Goal: Information Seeking & Learning: Learn about a topic

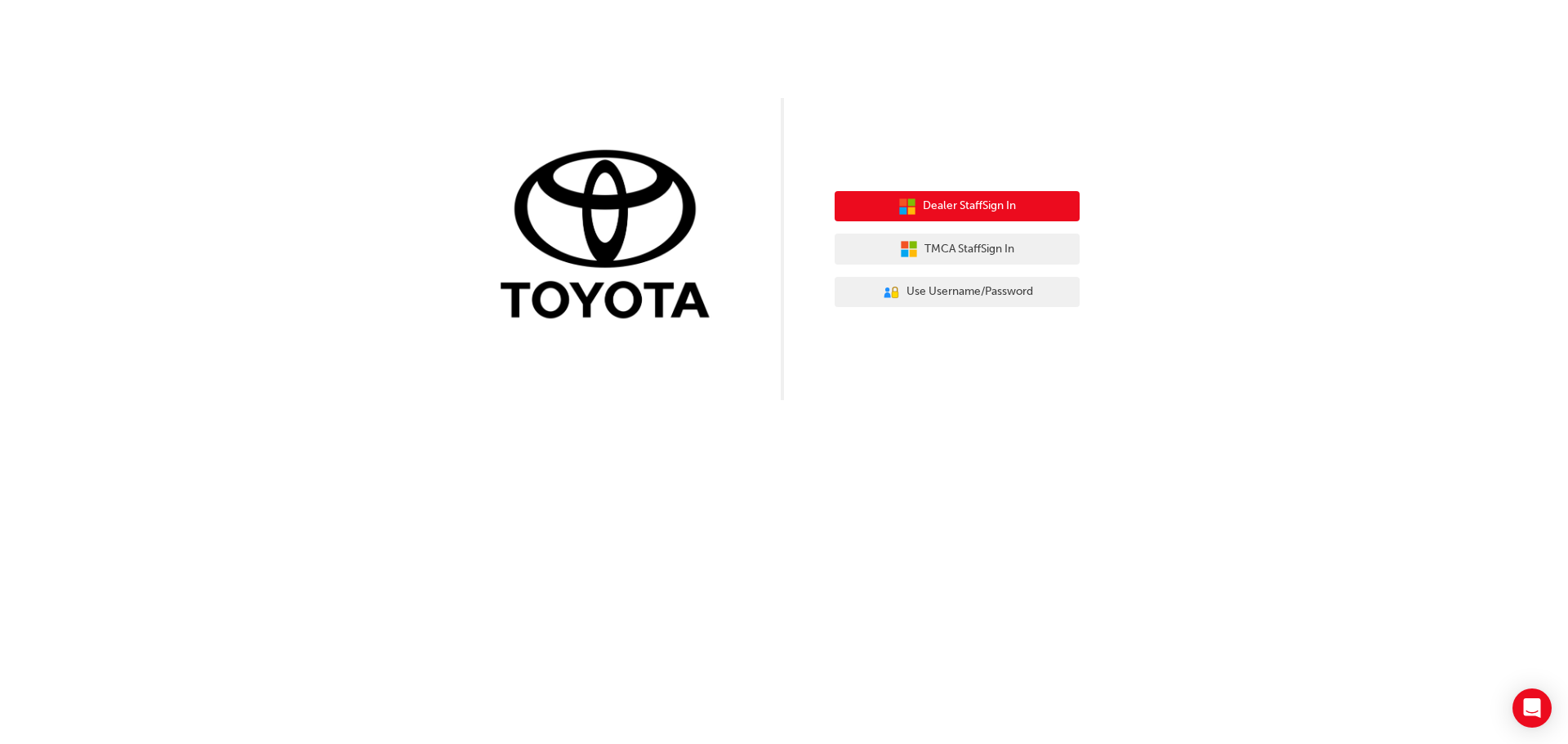
click at [930, 213] on span "Dealer Staff Sign In" at bounding box center [969, 206] width 93 height 19
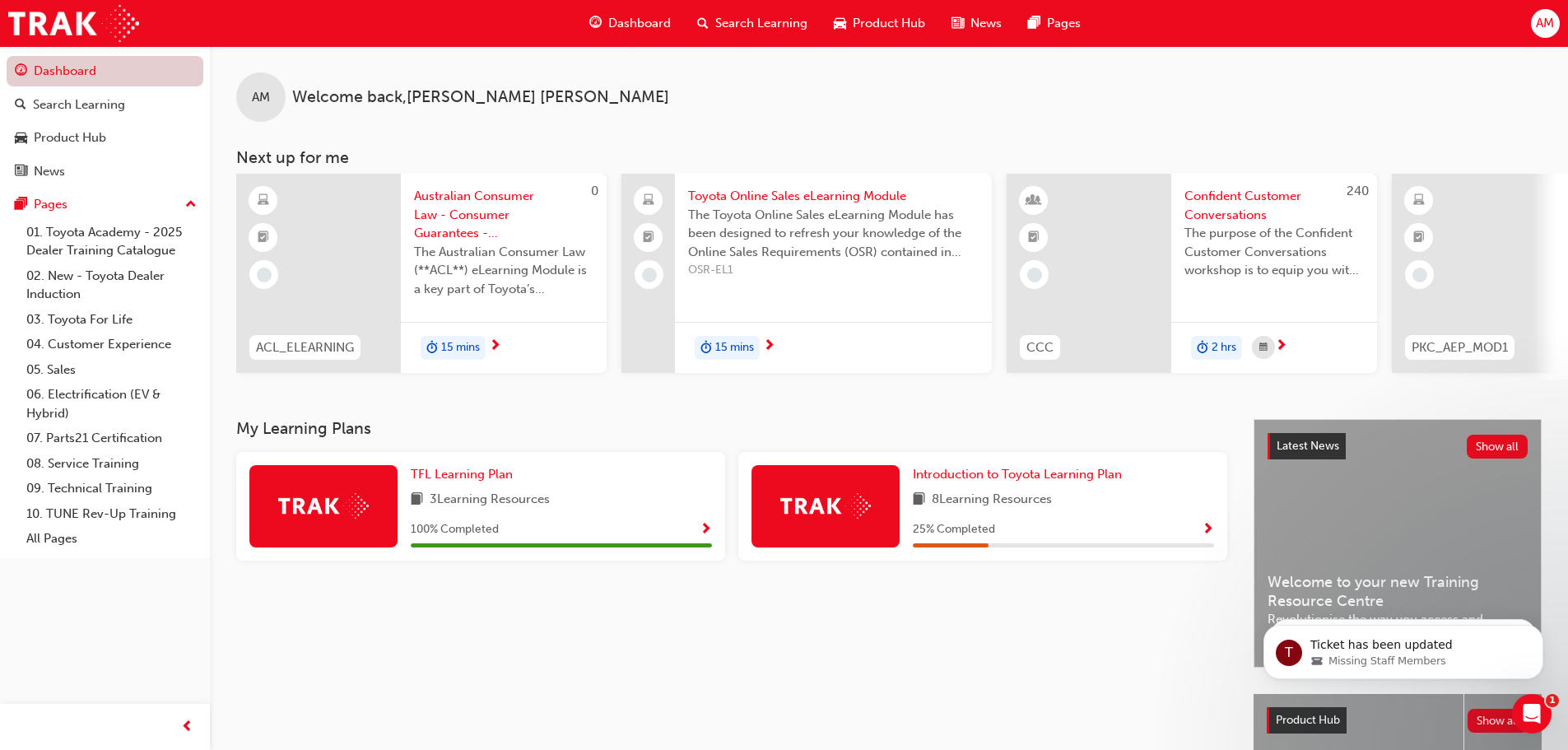
click at [70, 69] on link "Dashboard" at bounding box center [105, 70] width 197 height 30
click at [86, 519] on link "10. TUNE Rev-Up Training" at bounding box center [112, 514] width 184 height 26
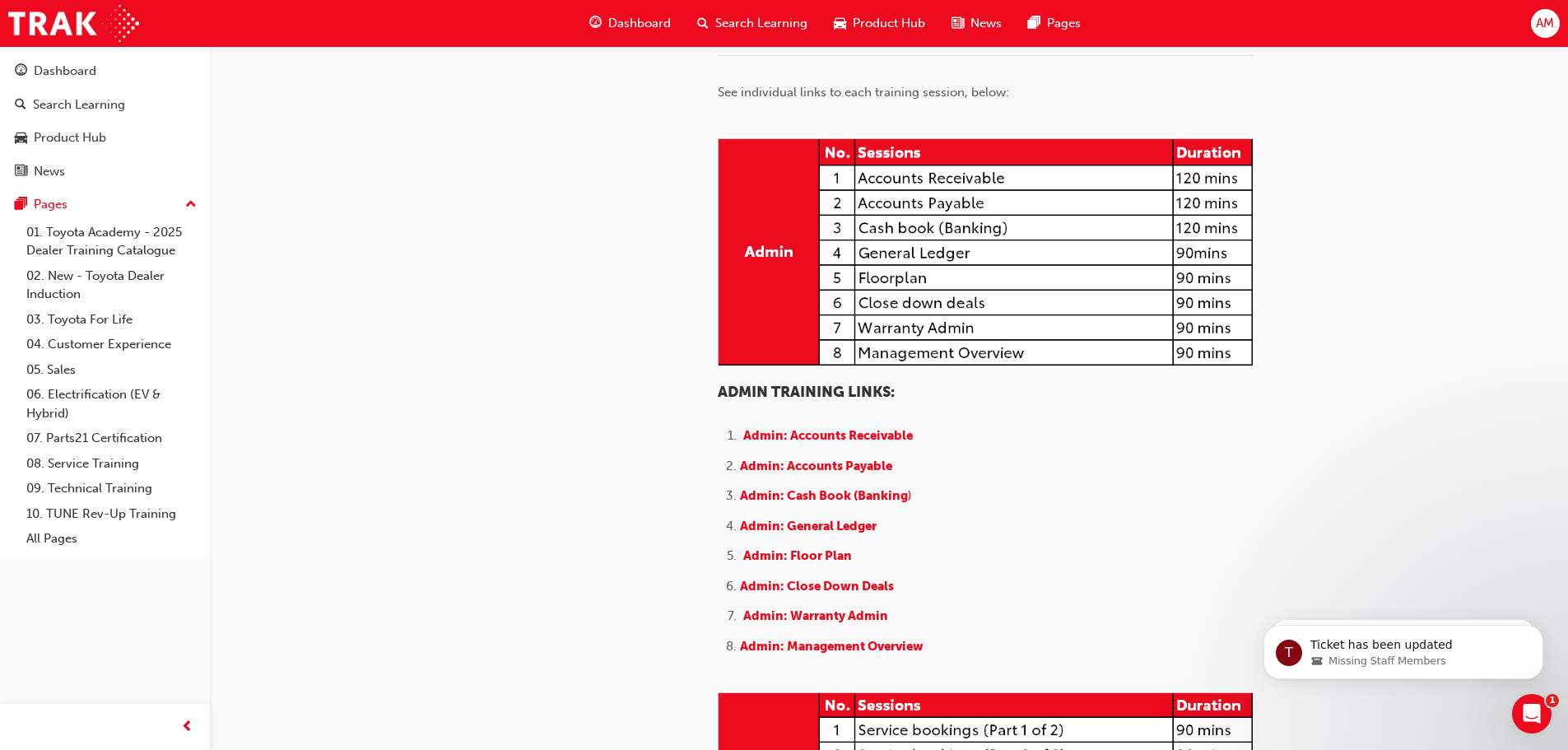
scroll to position [412, 0]
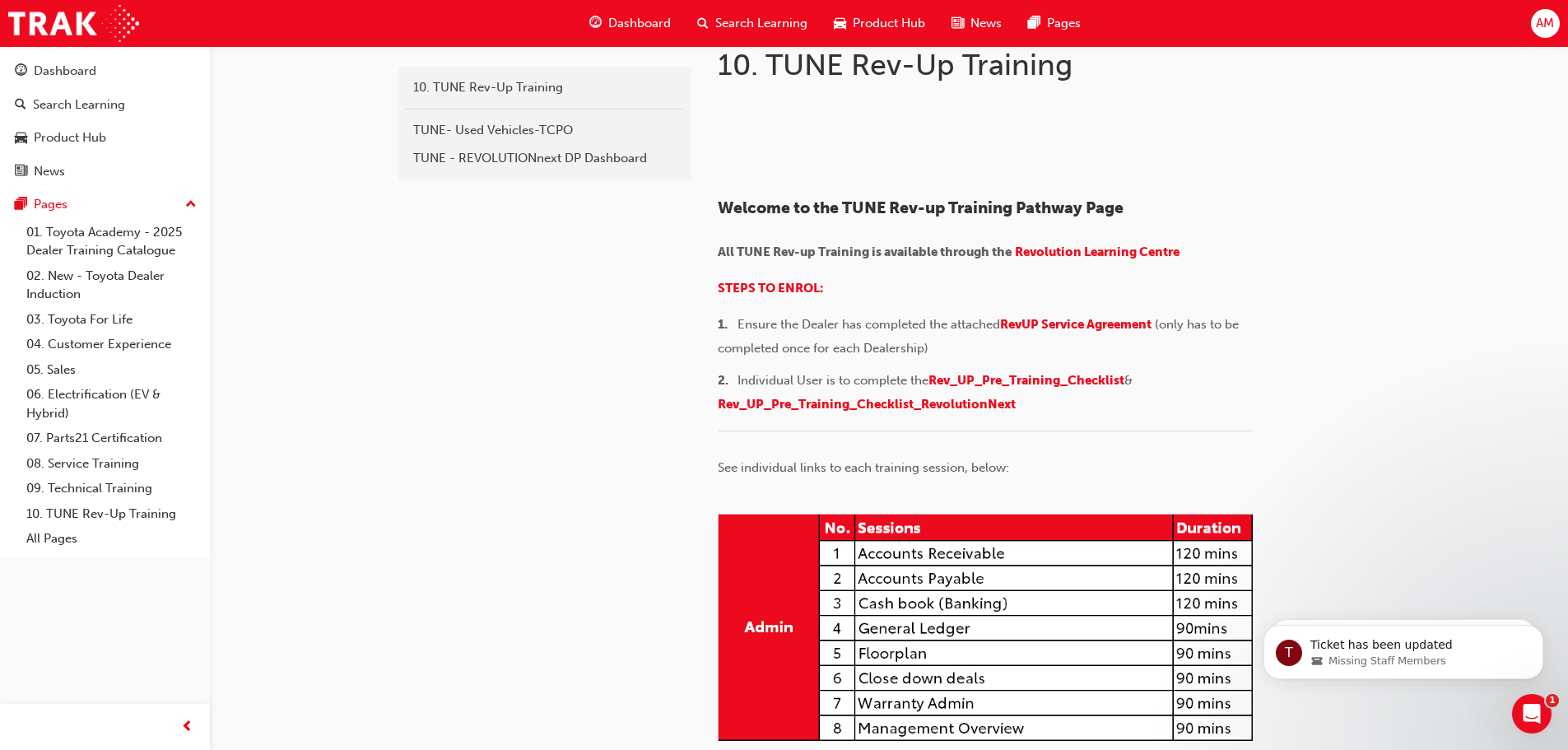
scroll to position [0, 0]
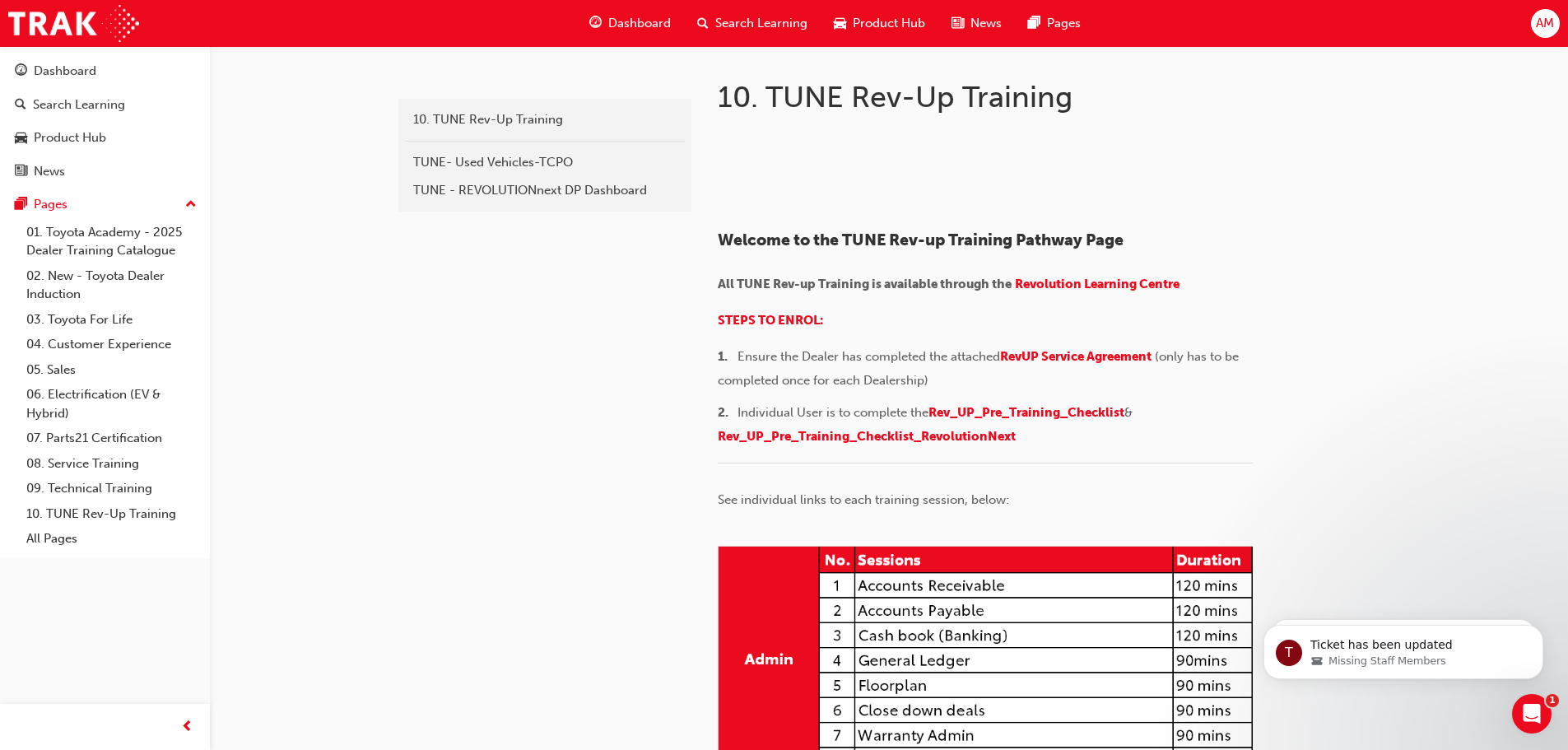
click at [1542, 28] on span "AM" at bounding box center [1545, 23] width 18 height 19
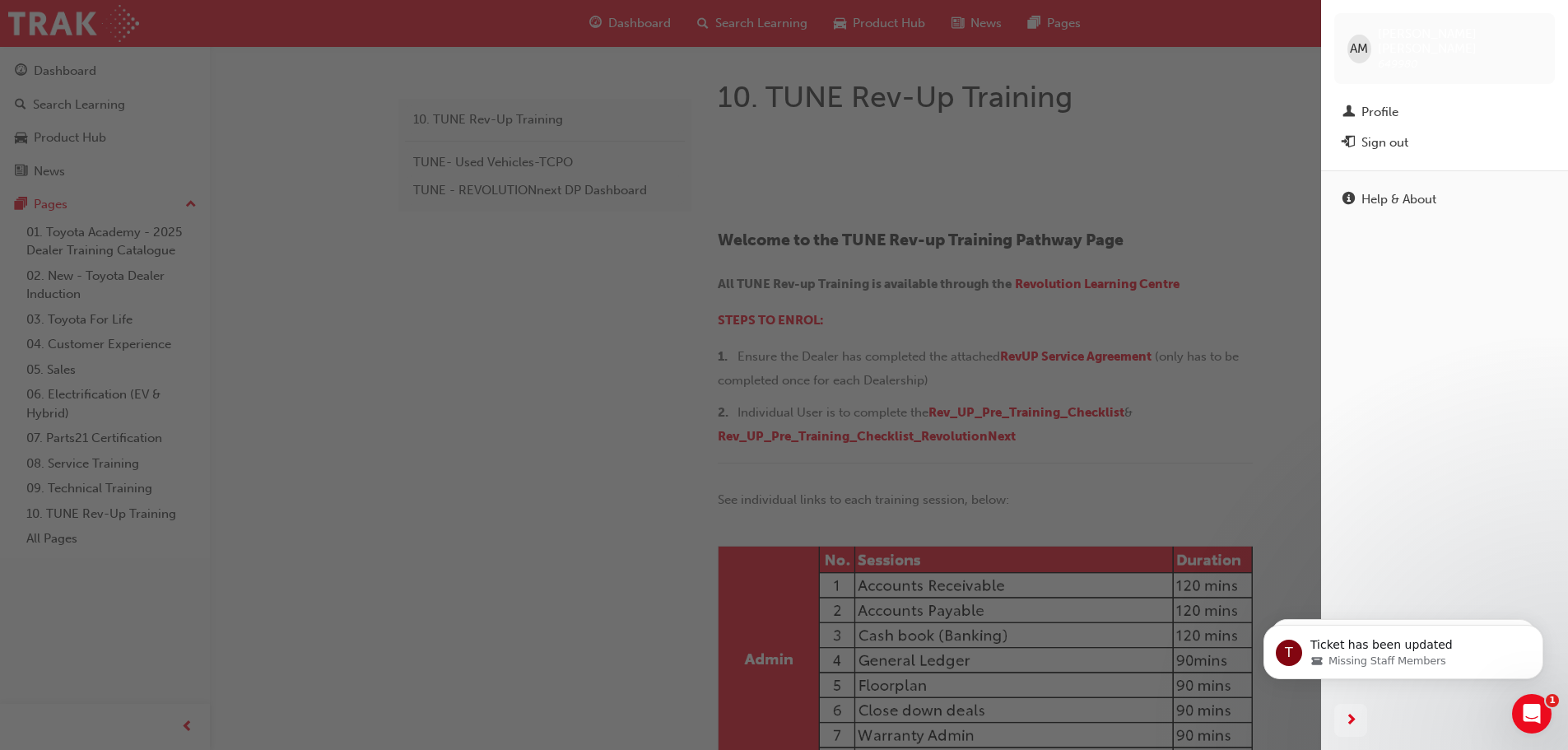
click at [1144, 147] on div "button" at bounding box center [661, 375] width 1322 height 750
